Goal: Information Seeking & Learning: Learn about a topic

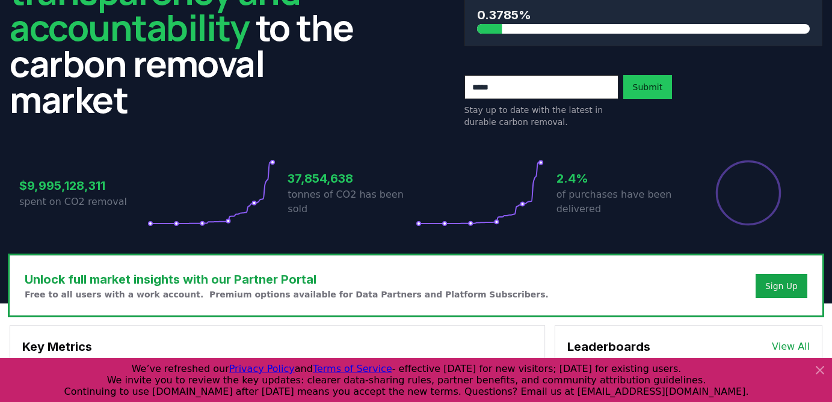
scroll to position [122, 0]
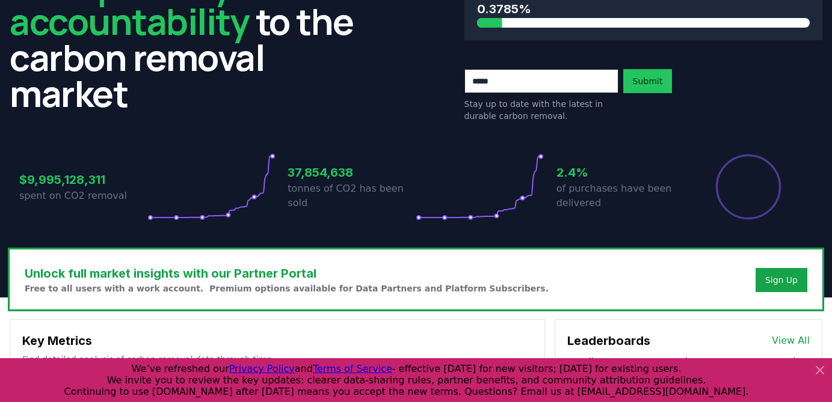
click at [823, 370] on icon at bounding box center [819, 370] width 14 height 14
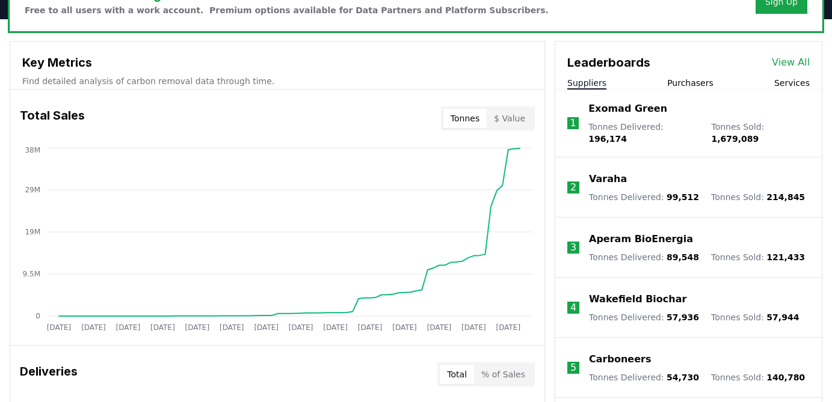
scroll to position [381, 0]
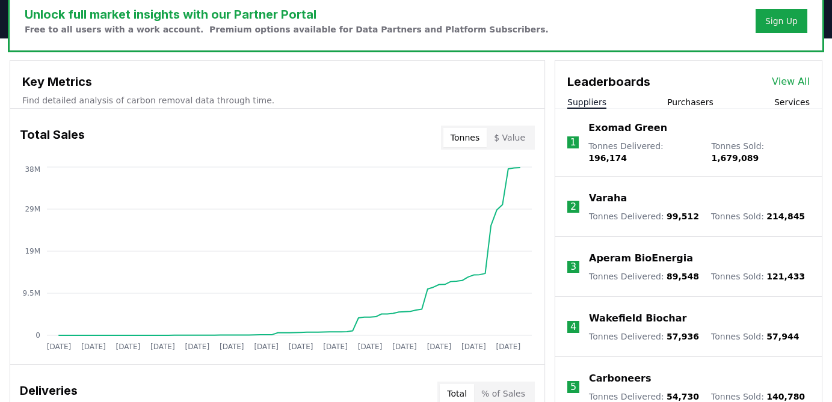
click at [695, 100] on button "Purchasers" at bounding box center [690, 102] width 46 height 12
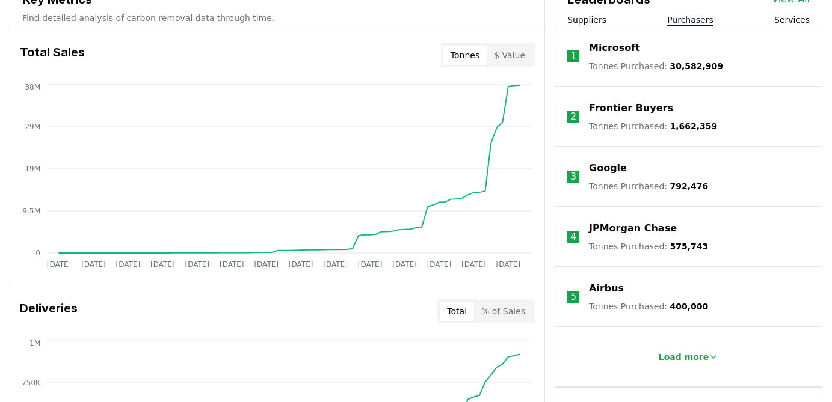
scroll to position [463, 0]
click at [698, 355] on p "Load more" at bounding box center [684, 358] width 51 height 12
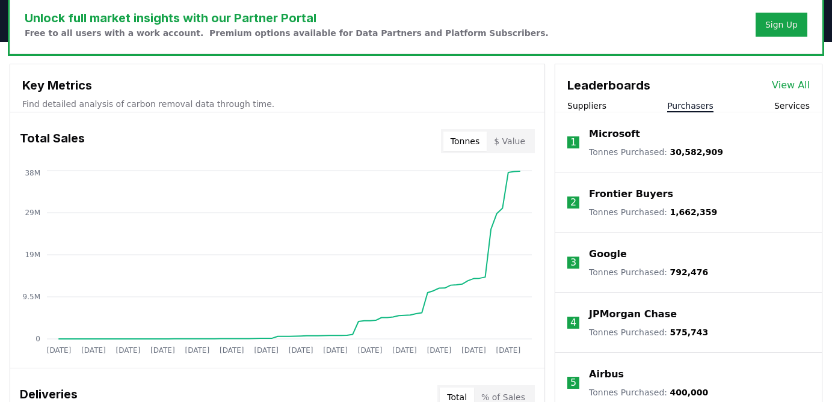
scroll to position [376, 0]
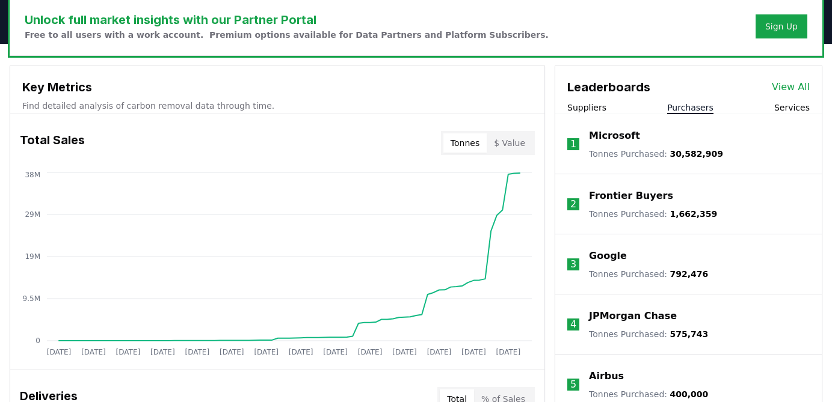
click at [794, 90] on link "View All" at bounding box center [791, 87] width 38 height 14
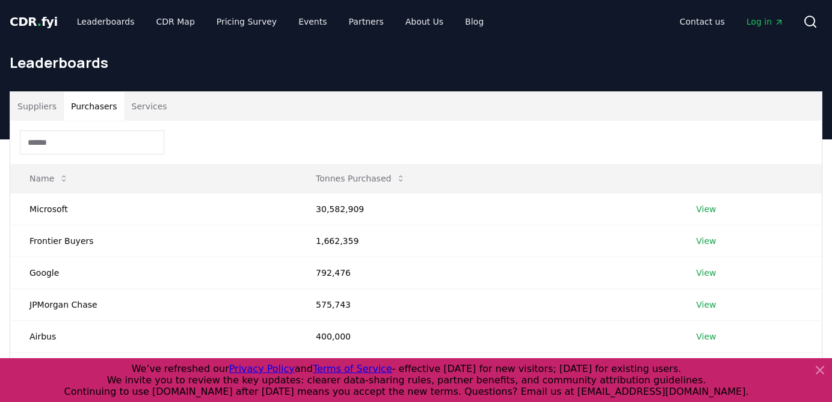
click at [92, 103] on button "Purchasers" at bounding box center [94, 106] width 61 height 29
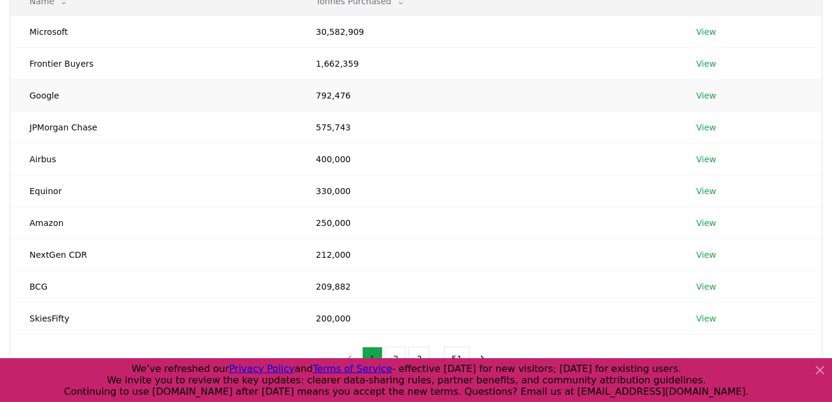
scroll to position [299, 0]
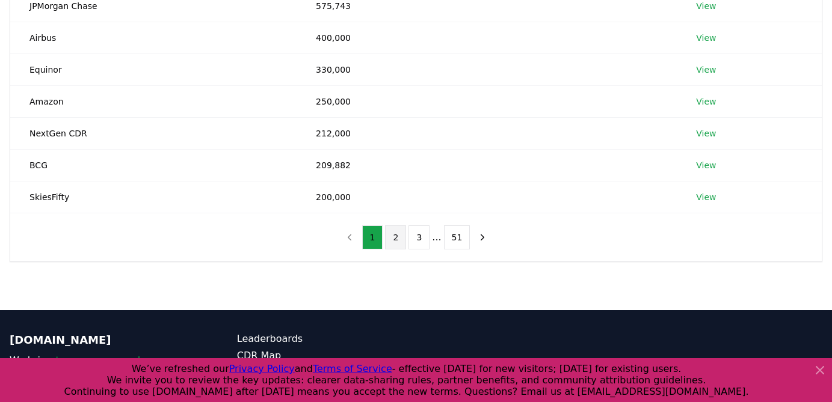
click at [397, 237] on button "2" at bounding box center [395, 238] width 21 height 24
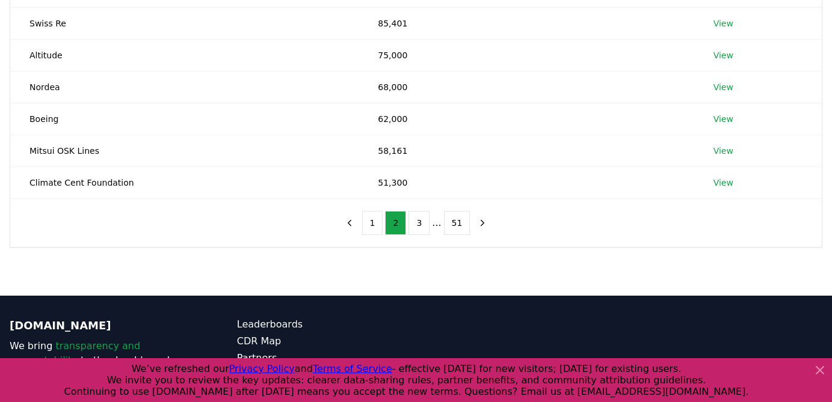
scroll to position [0, 0]
